Goal: Task Accomplishment & Management: Complete application form

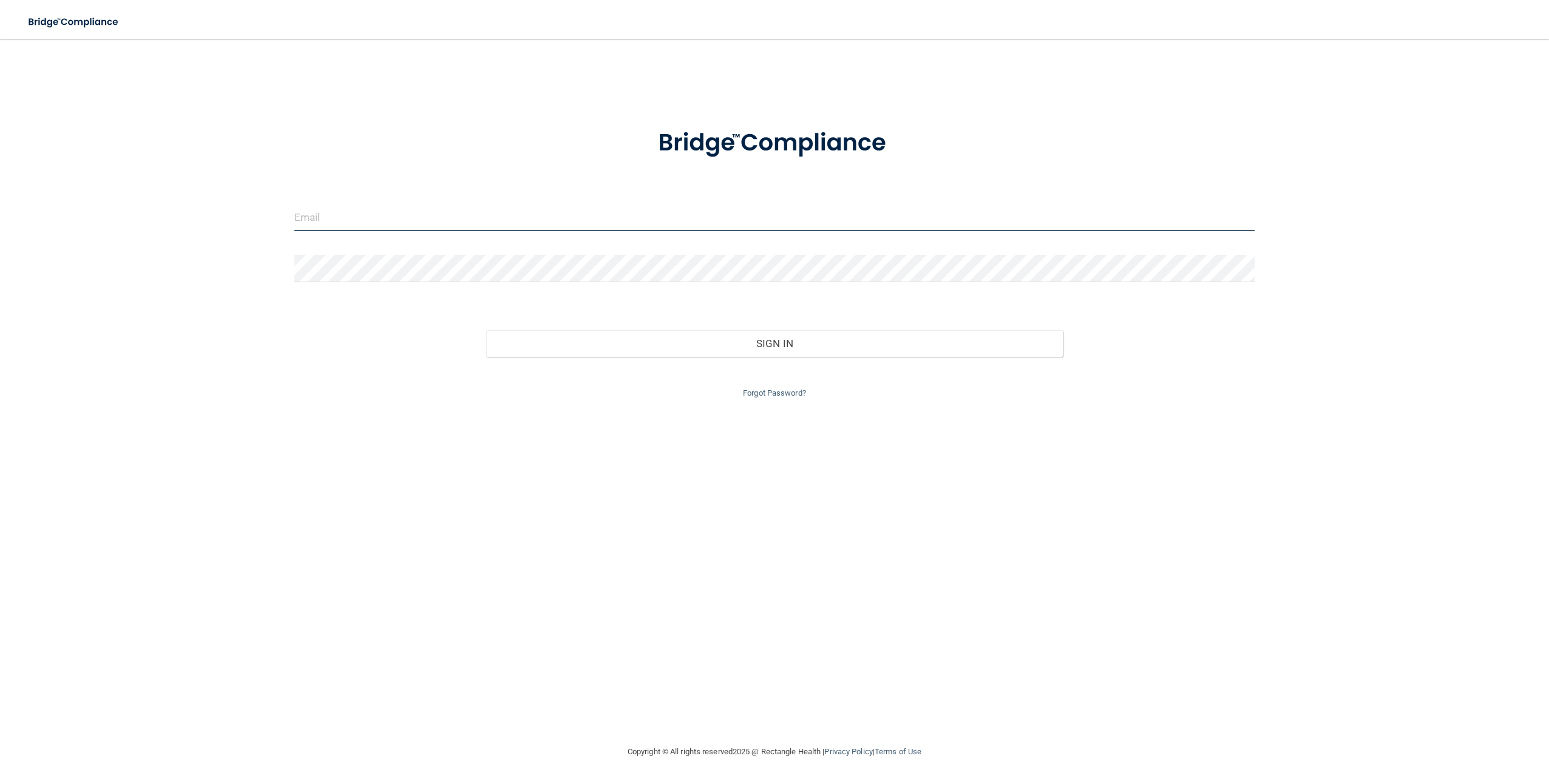
click at [354, 216] on input "email" at bounding box center [774, 217] width 960 height 27
type input "[EMAIL_ADDRESS][DOMAIN_NAME]"
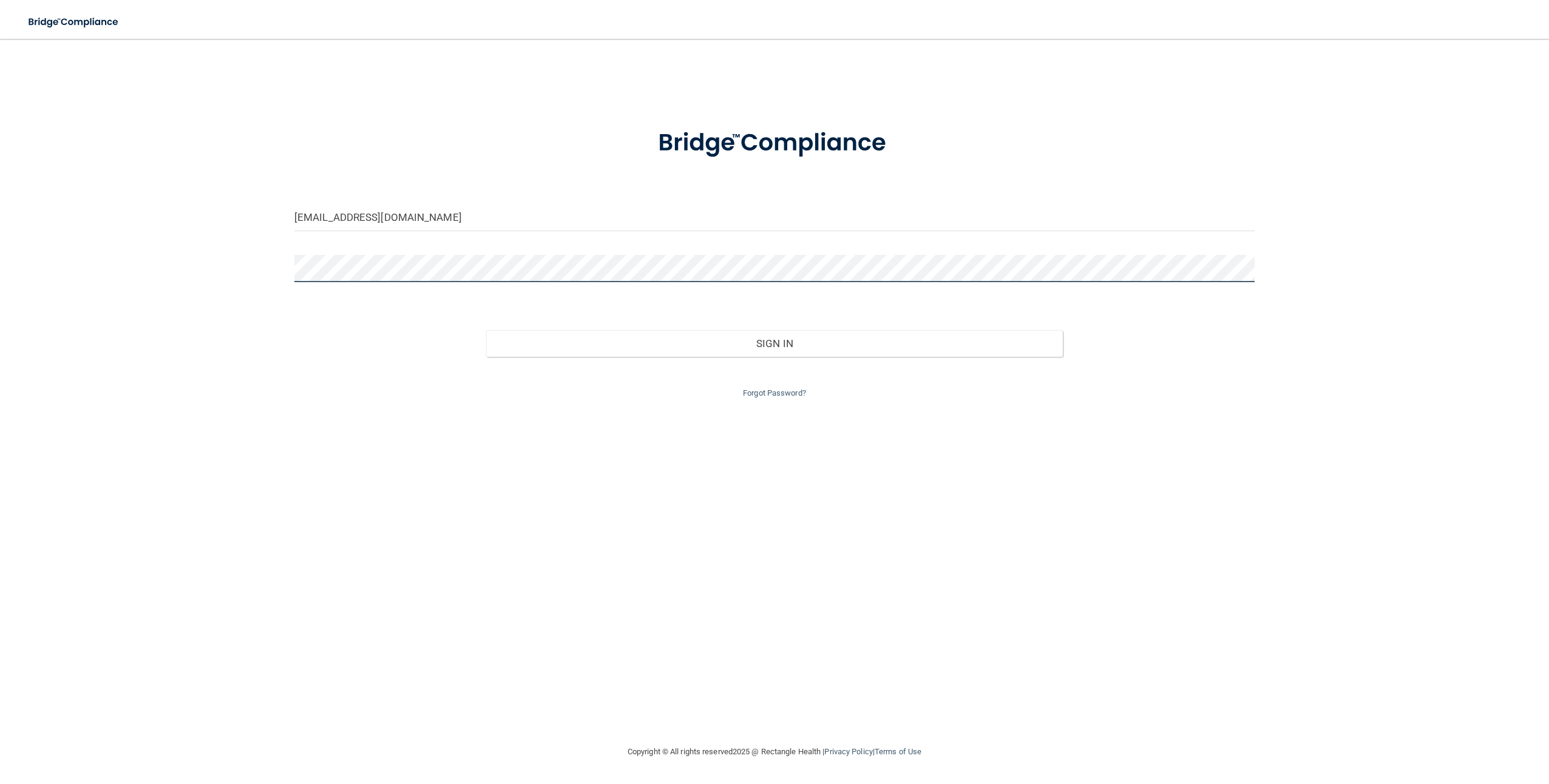
click at [486, 330] on button "Sign In" at bounding box center [773, 343] width 576 height 26
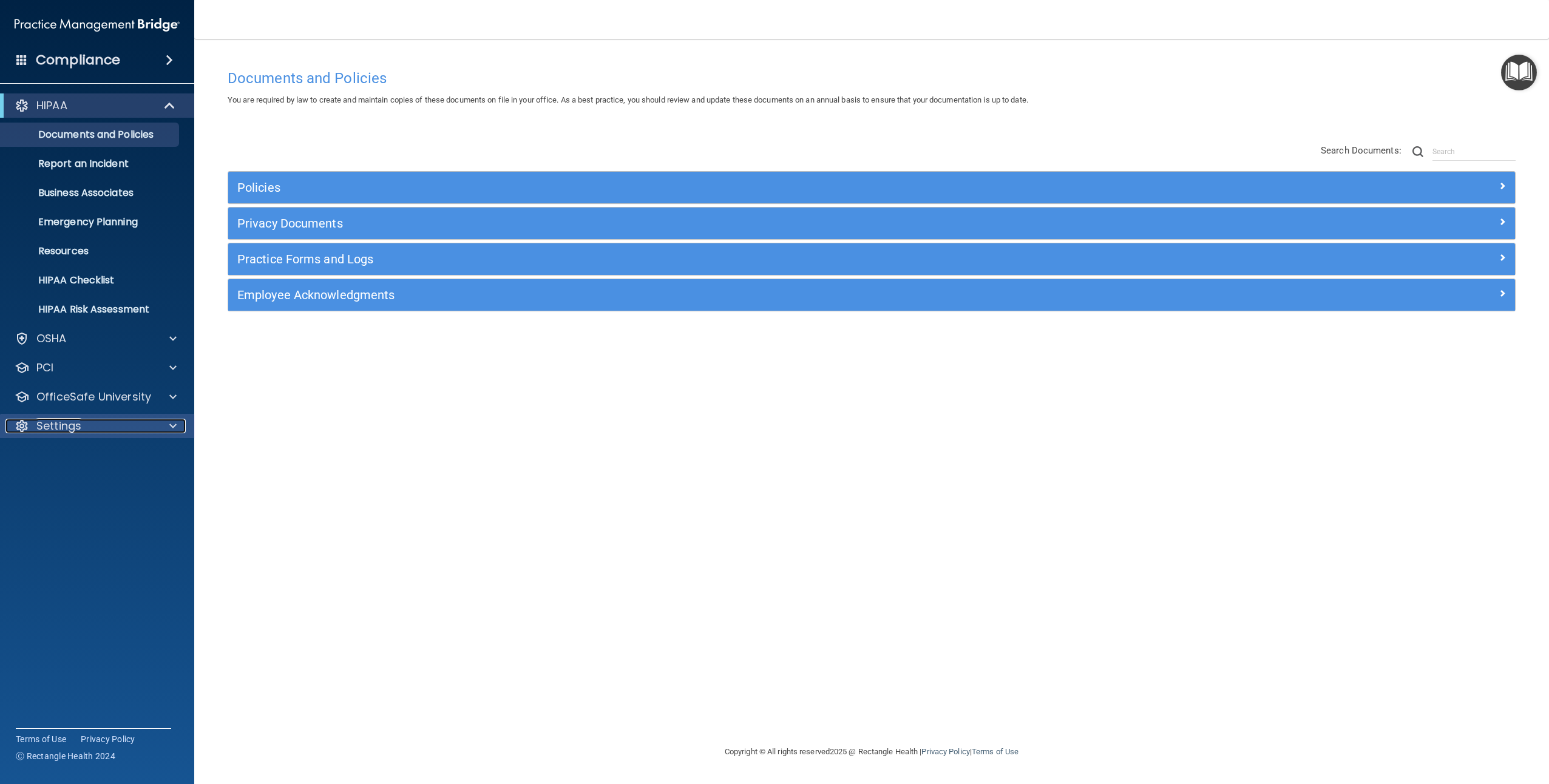
click at [78, 421] on p "Settings" at bounding box center [59, 426] width 45 height 15
click at [74, 487] on p "My Users" at bounding box center [91, 484] width 166 height 12
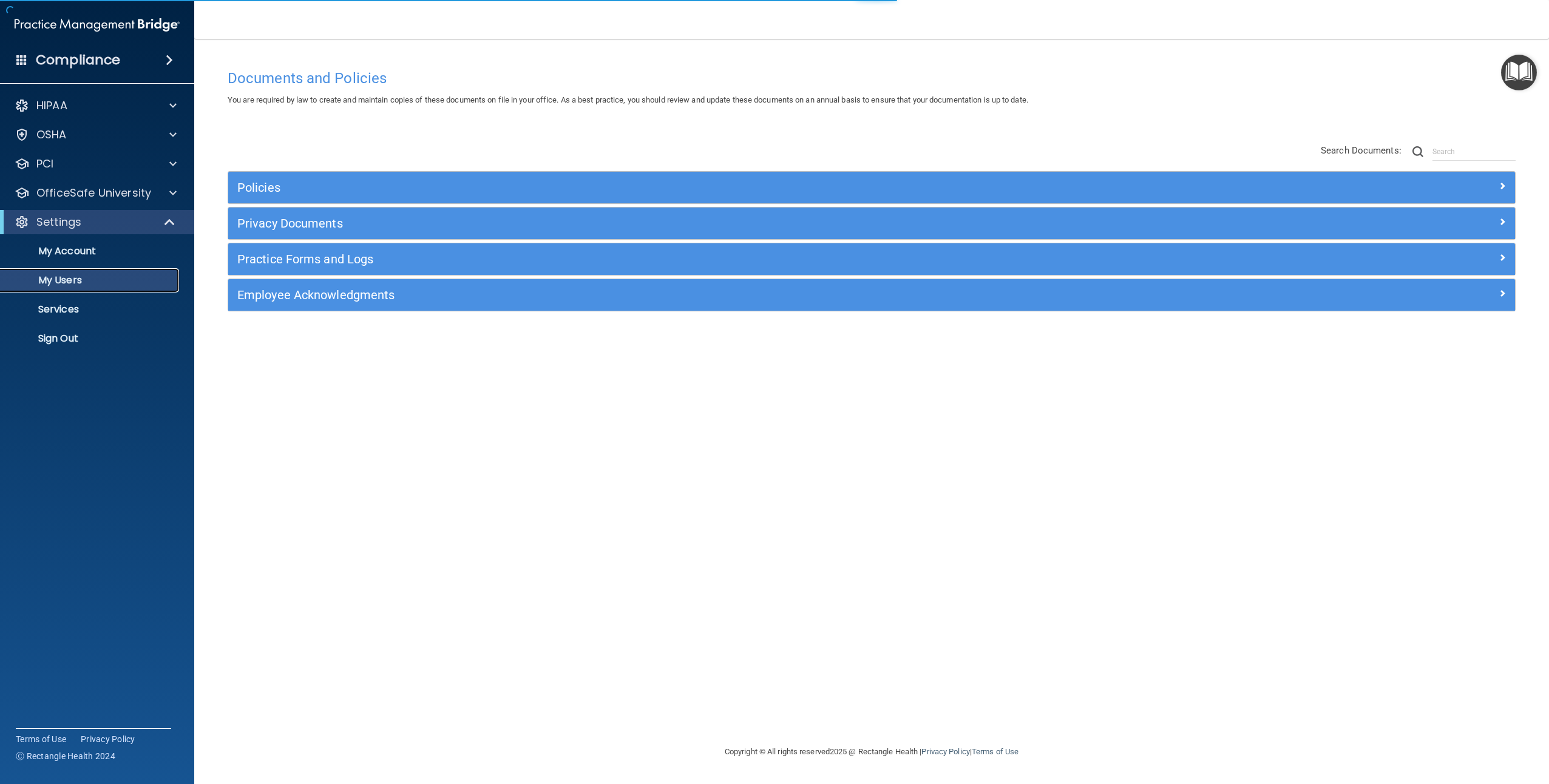
select select "20"
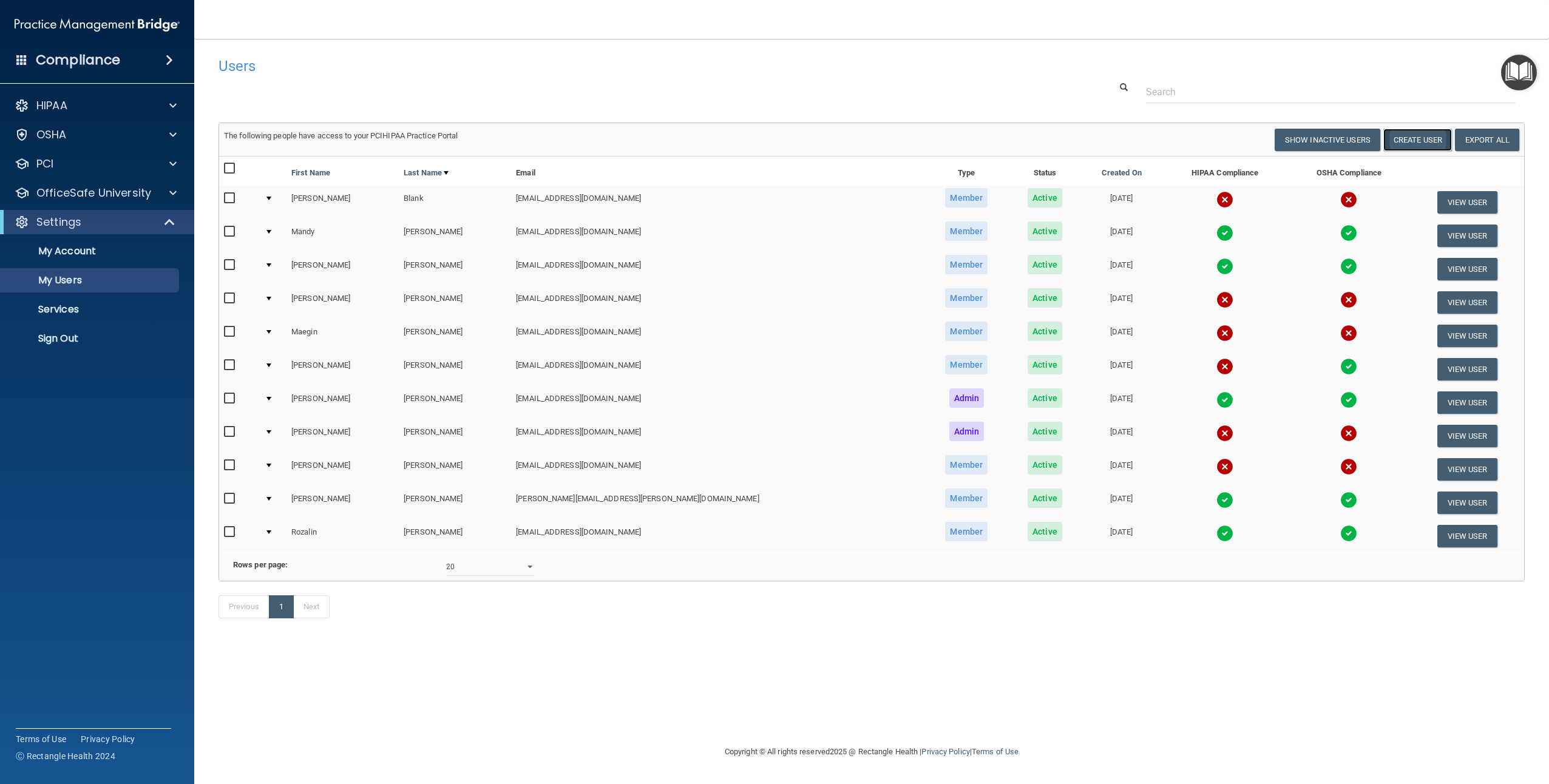
click at [1424, 136] on button "Create User" at bounding box center [1417, 139] width 68 height 22
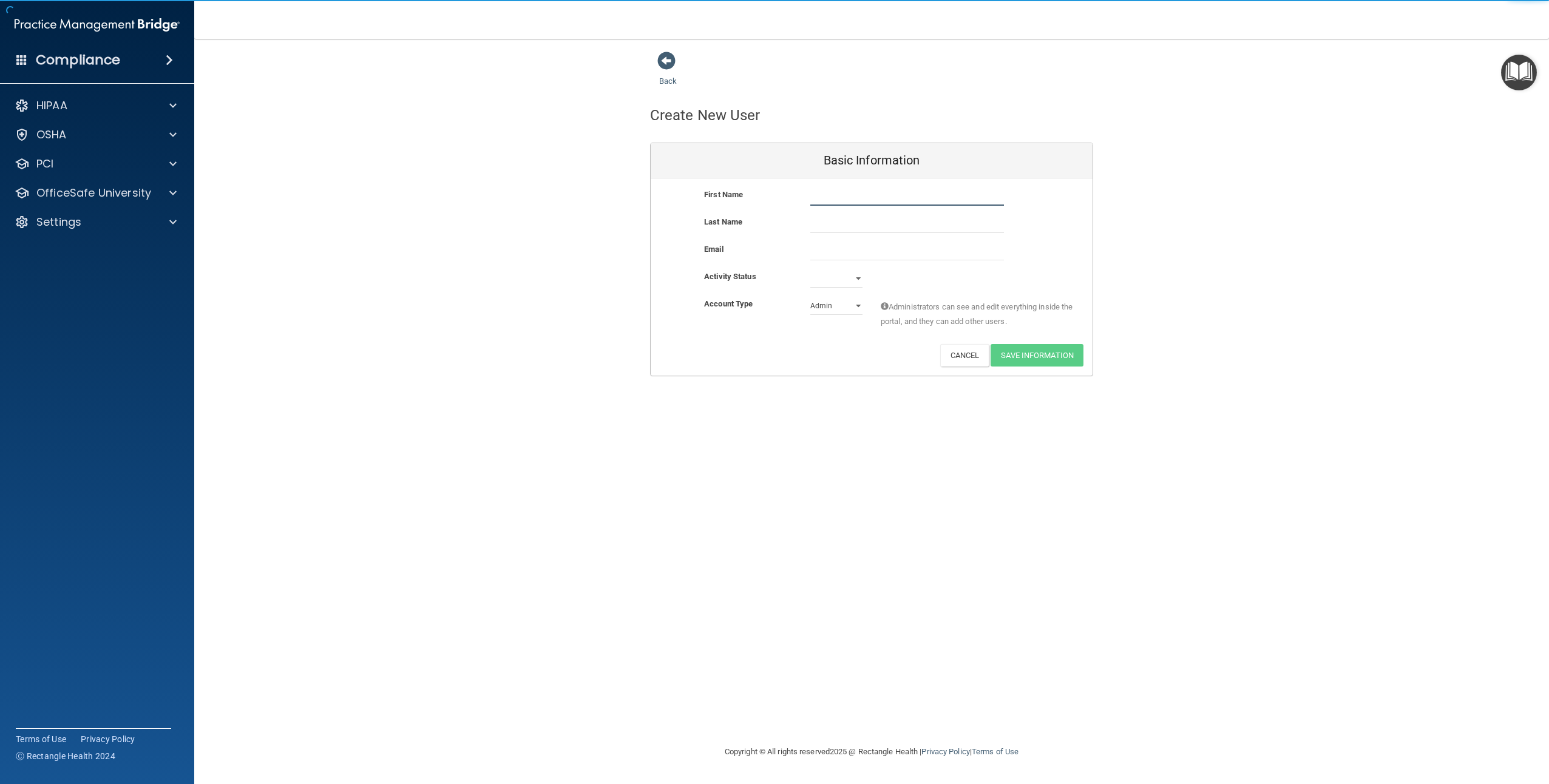
click at [839, 191] on input "text" at bounding box center [907, 196] width 194 height 18
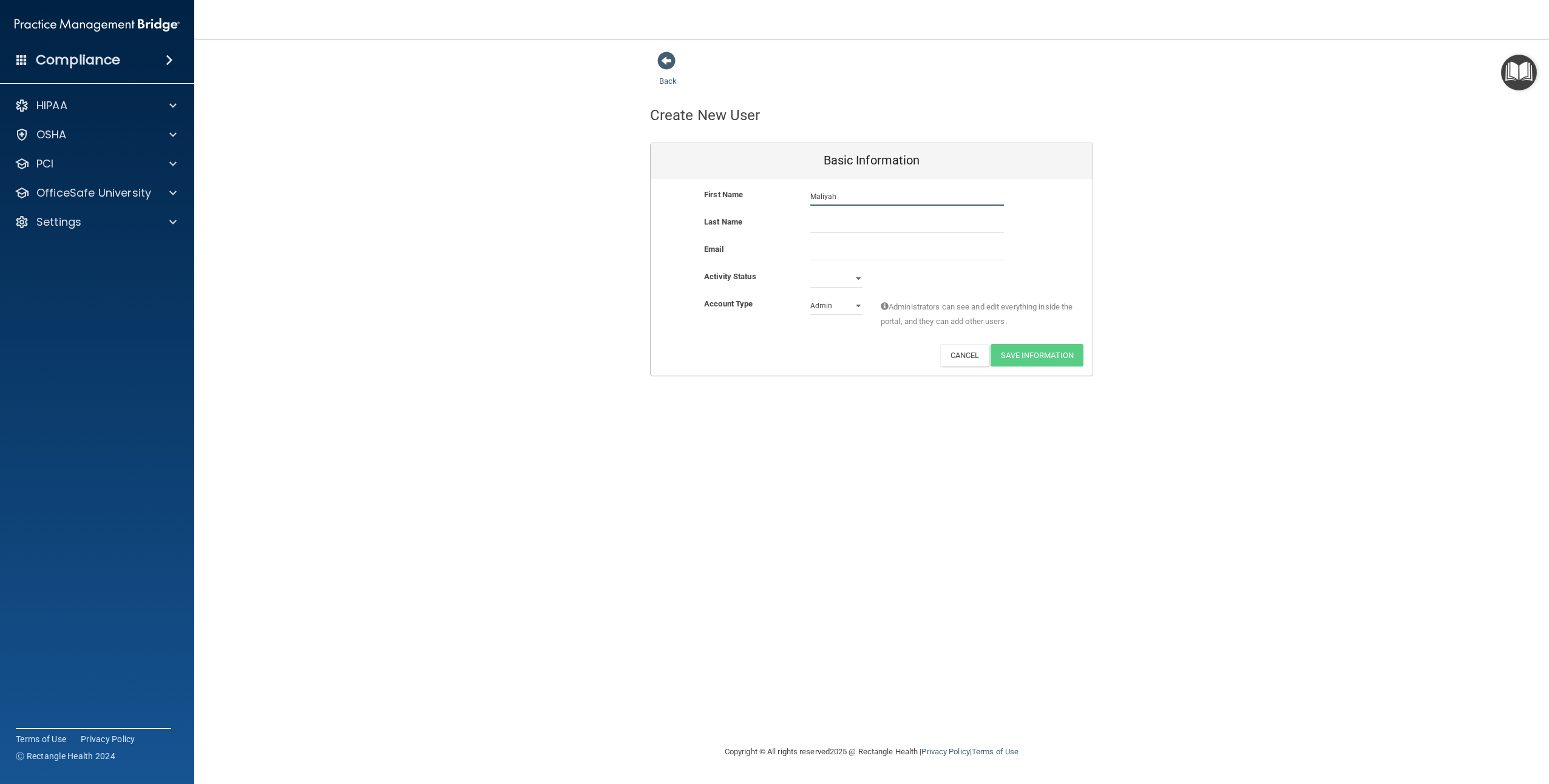
type input "Maliyah"
type input "[PERSON_NAME]"
type input "[EMAIL_ADDRESS][DOMAIN_NAME]"
click at [857, 275] on select "Active Inactive" at bounding box center [836, 278] width 52 height 18
select select "active"
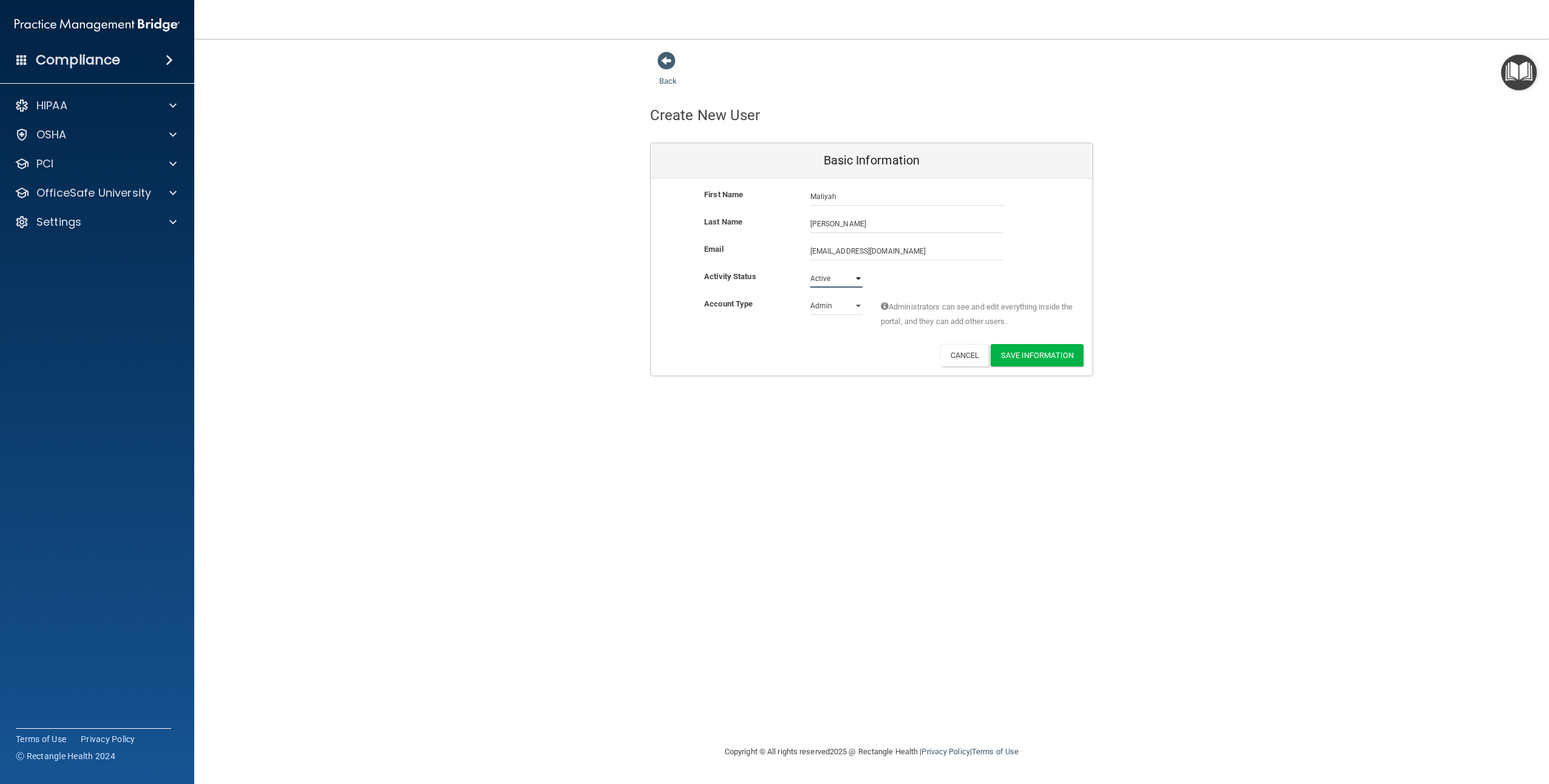
click at [810, 269] on select "Active Inactive" at bounding box center [836, 278] width 52 height 18
click at [854, 306] on select "Admin Member" at bounding box center [836, 306] width 52 height 18
select select "practice_member"
click at [810, 297] on select "Admin Member" at bounding box center [836, 306] width 52 height 18
click at [1026, 357] on button "Save Information" at bounding box center [1037, 355] width 93 height 22
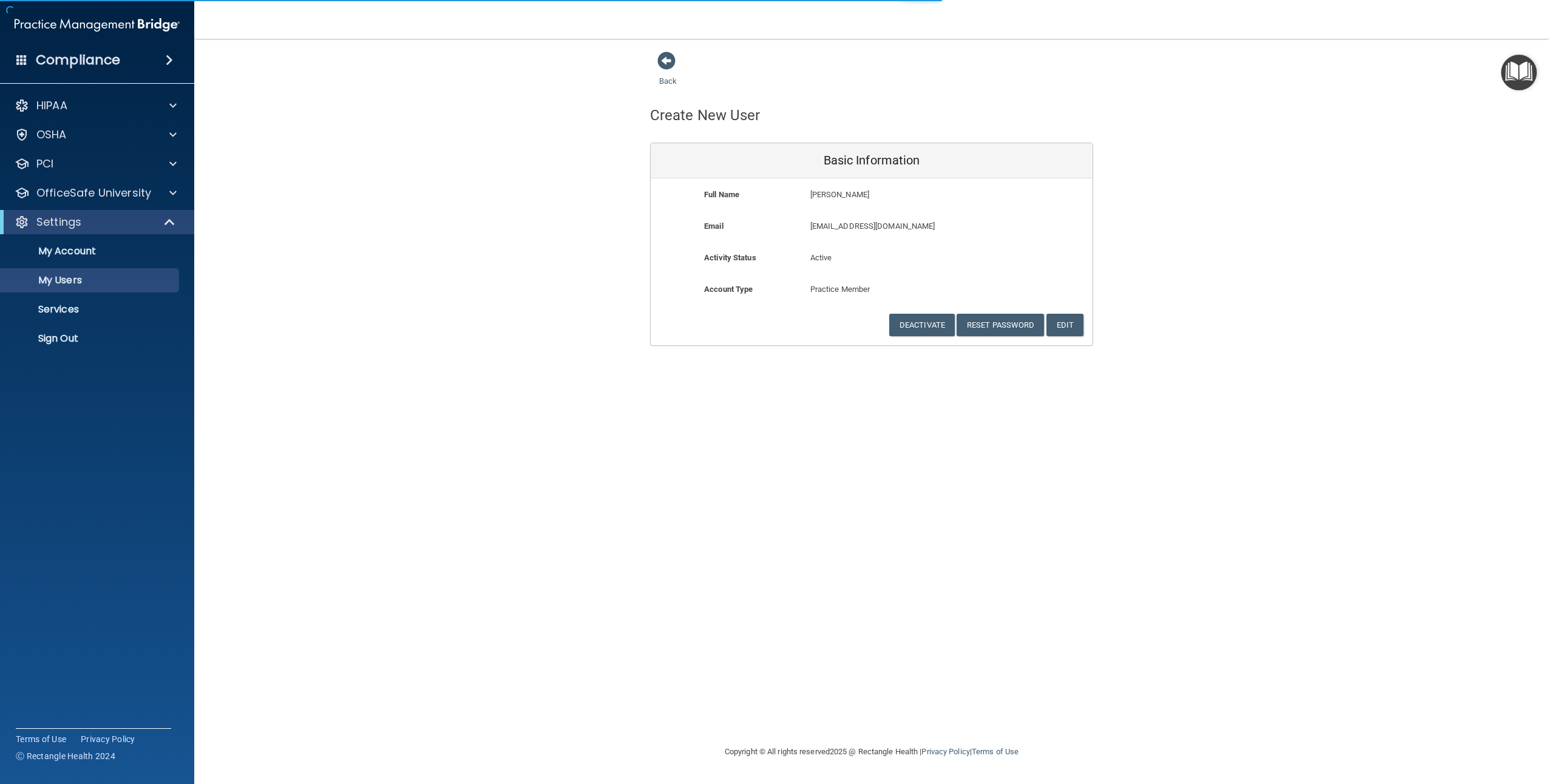
select select "20"
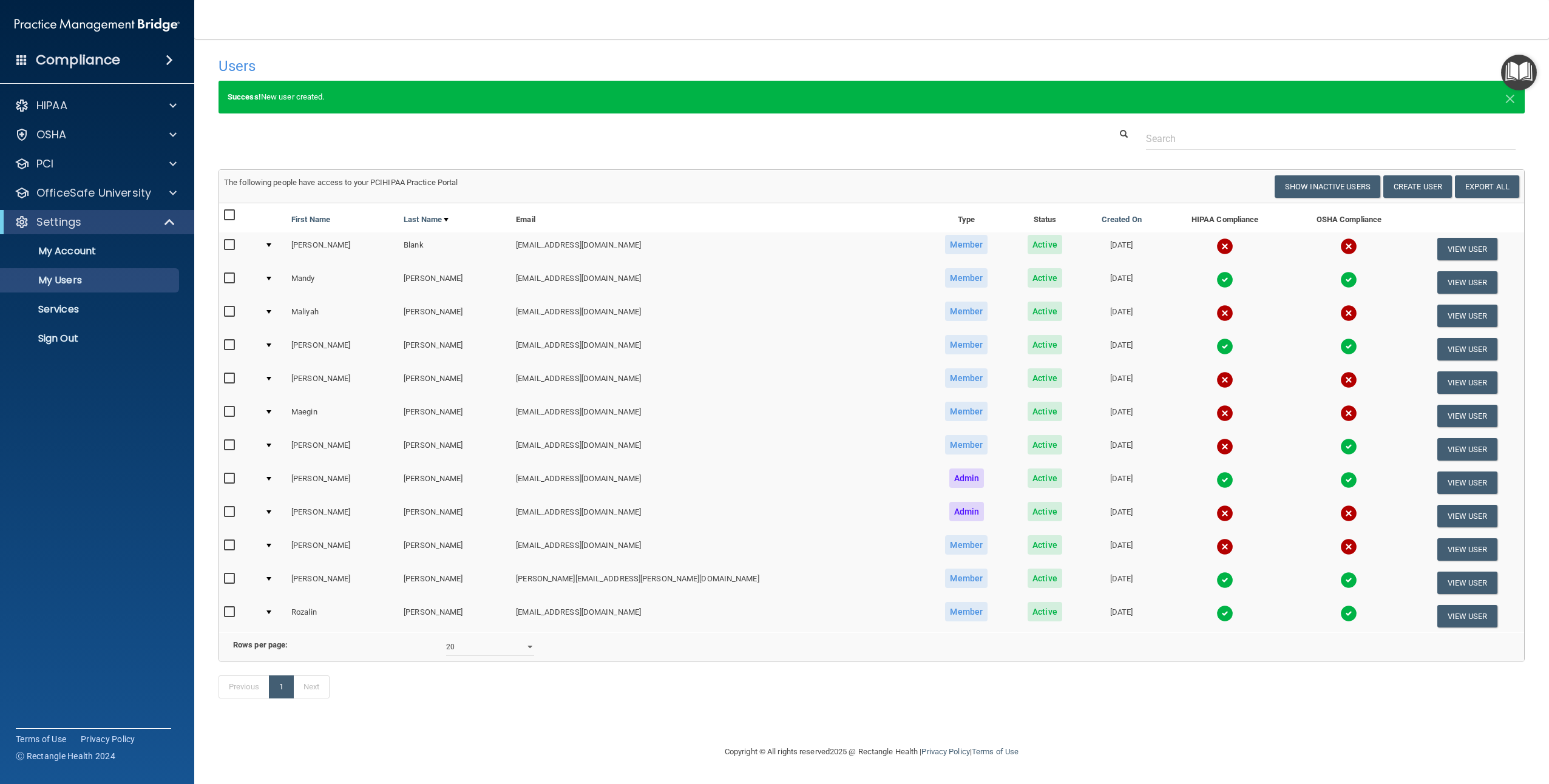
click at [274, 312] on td at bounding box center [273, 315] width 26 height 33
click at [277, 309] on td at bounding box center [273, 315] width 26 height 33
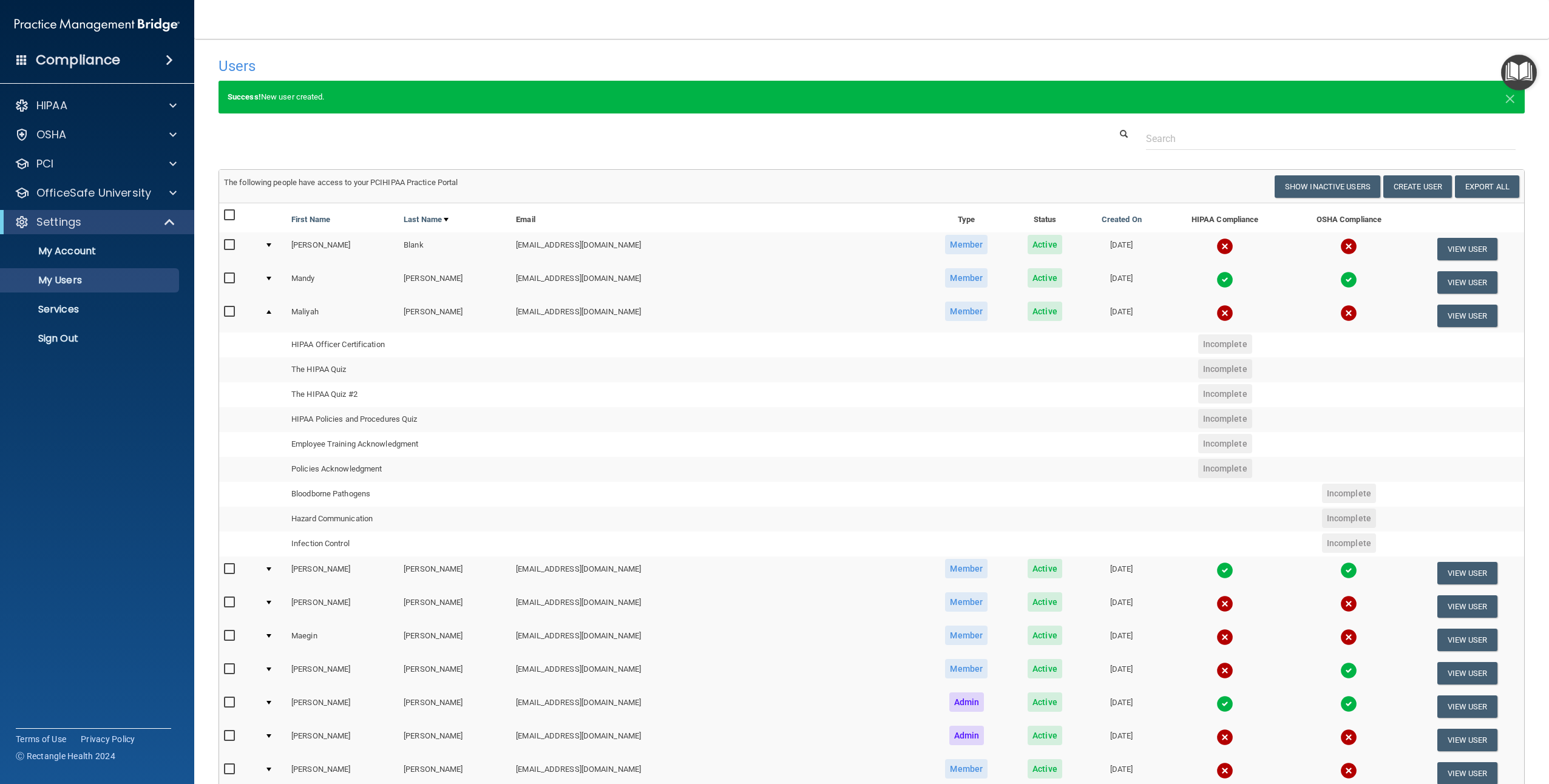
click at [119, 352] on div "HIPAA Documents and Policies Report an Incident Business Associates Emergency P…" at bounding box center [97, 225] width 195 height 272
